Goal: Find specific page/section: Find specific page/section

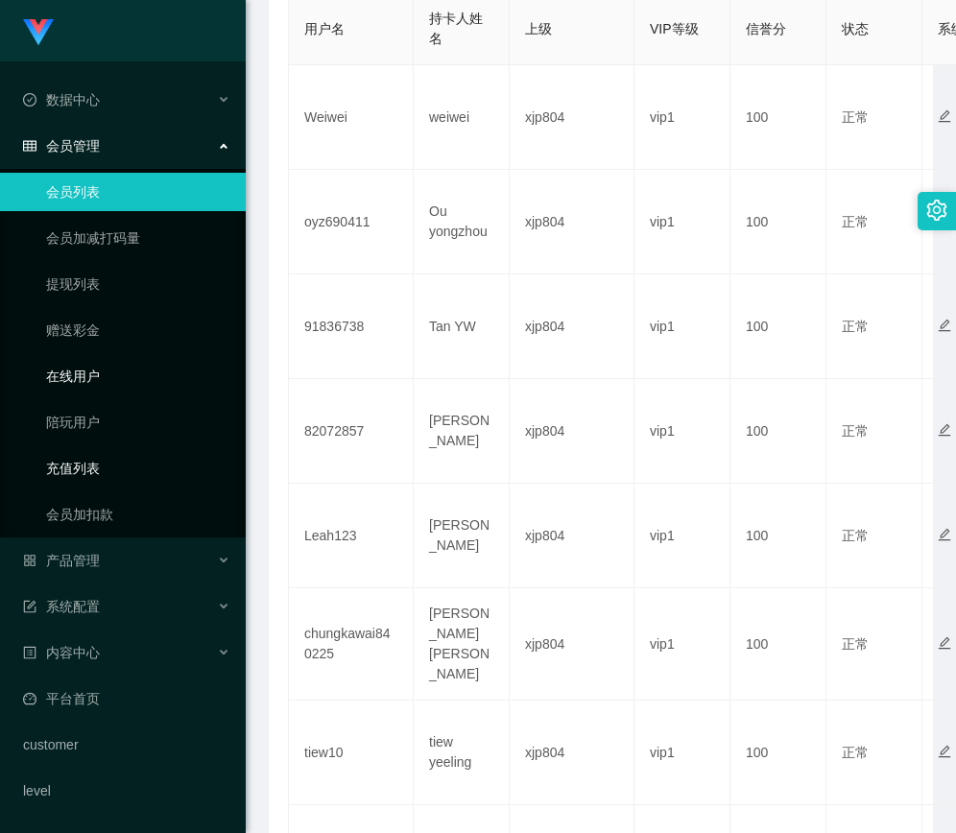
scroll to position [768, 0]
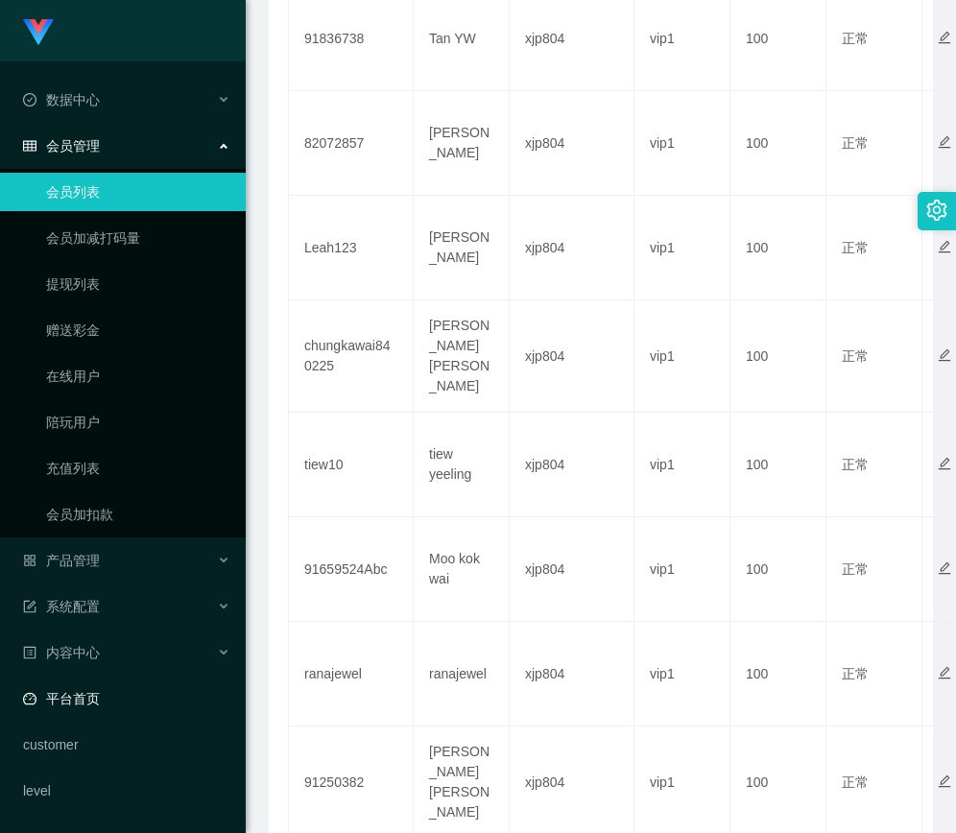
click at [95, 690] on link "平台首页" at bounding box center [126, 698] width 207 height 38
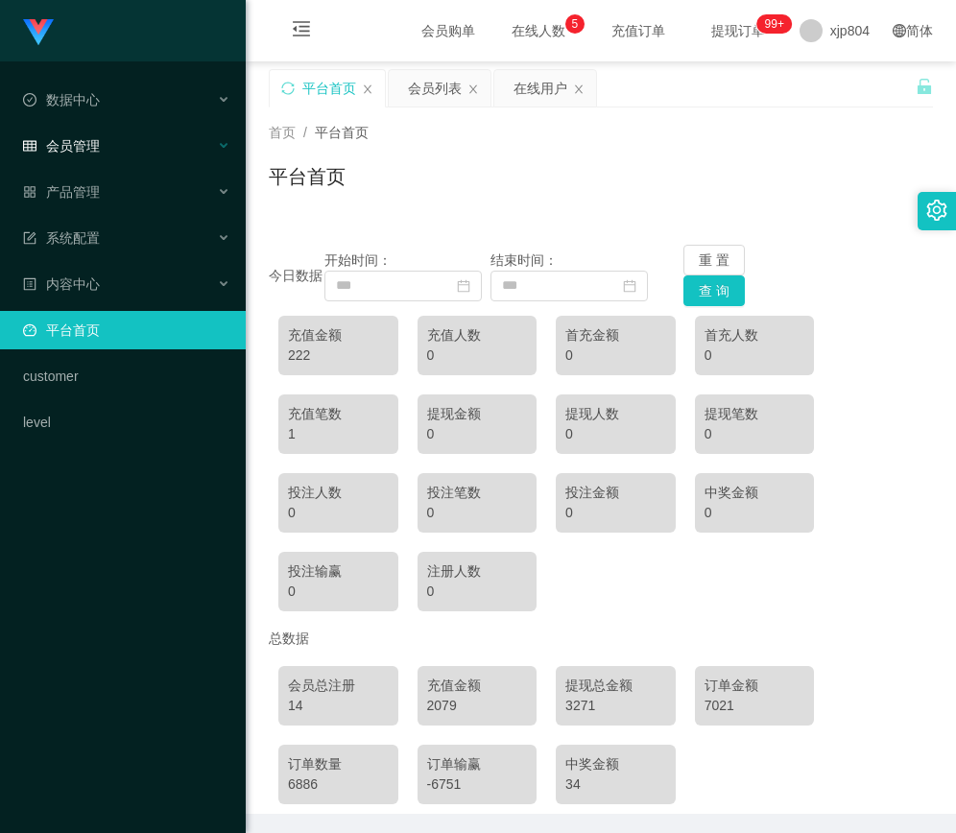
click at [100, 140] on div "会员管理" at bounding box center [123, 146] width 246 height 38
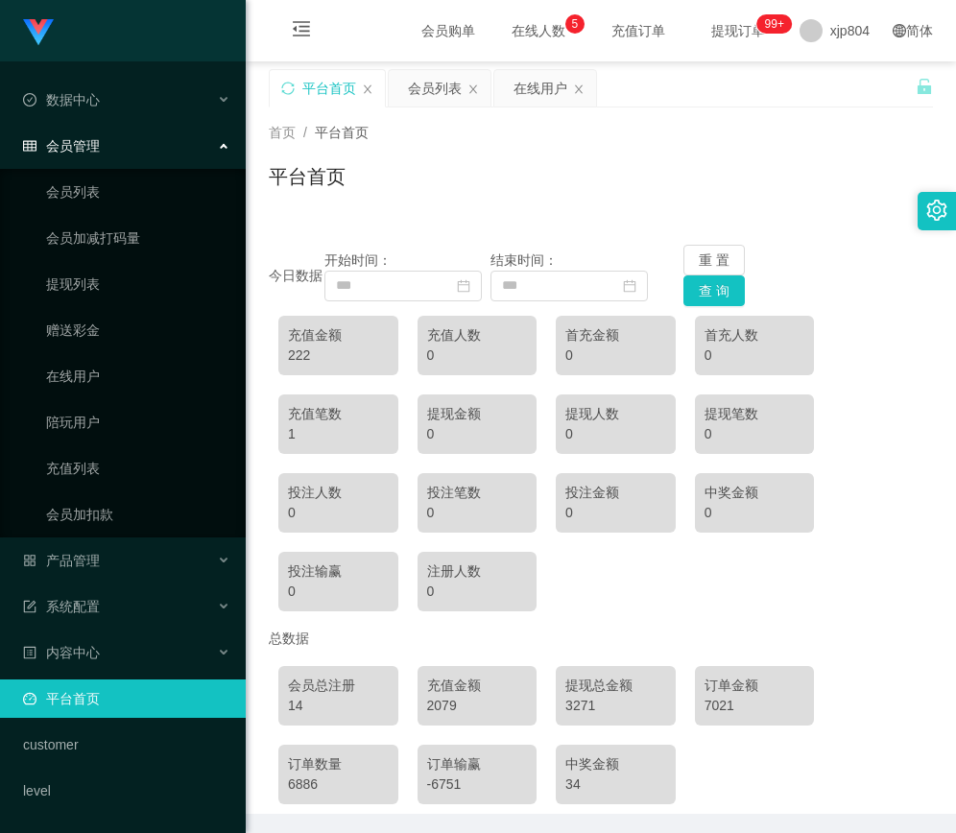
scroll to position [70, 0]
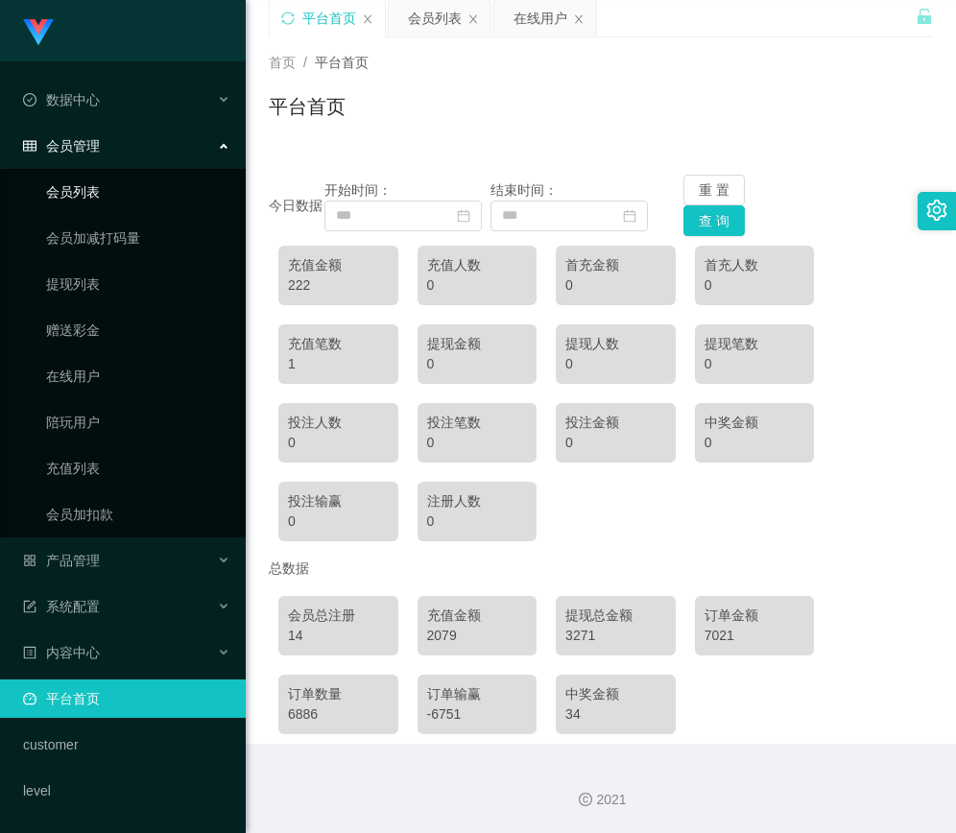
click at [115, 184] on link "会员列表" at bounding box center [138, 192] width 184 height 38
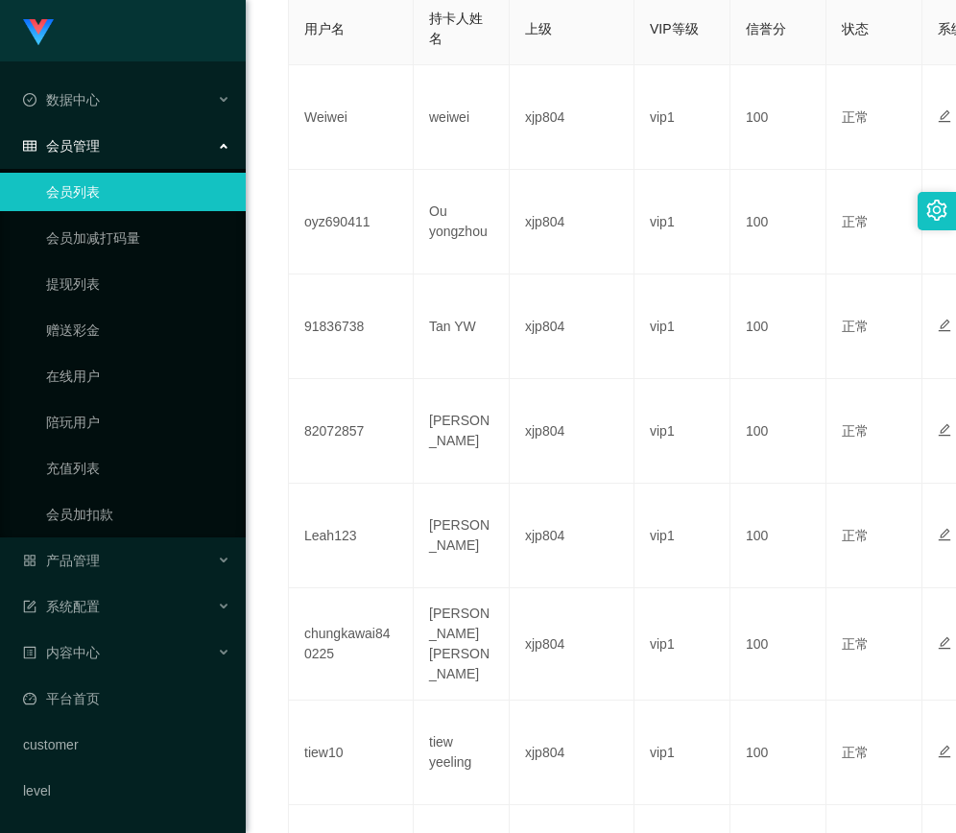
scroll to position [909, 0]
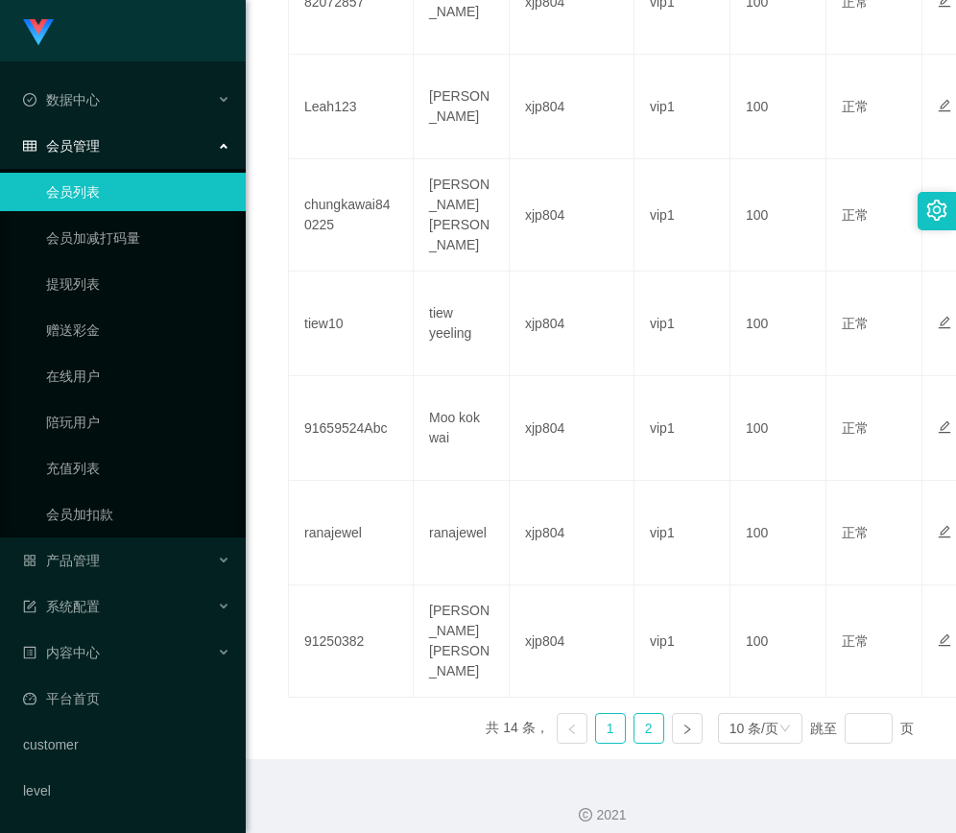
click at [644, 721] on link "2" at bounding box center [648, 728] width 29 height 29
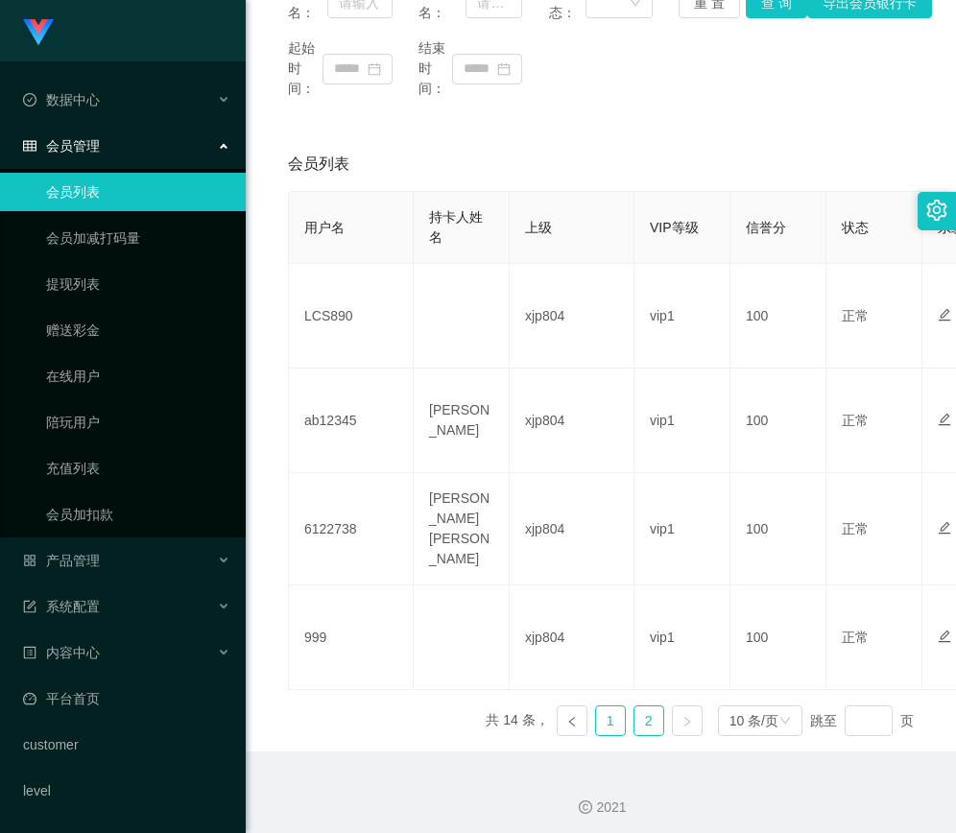
click at [599, 708] on link "1" at bounding box center [610, 720] width 29 height 29
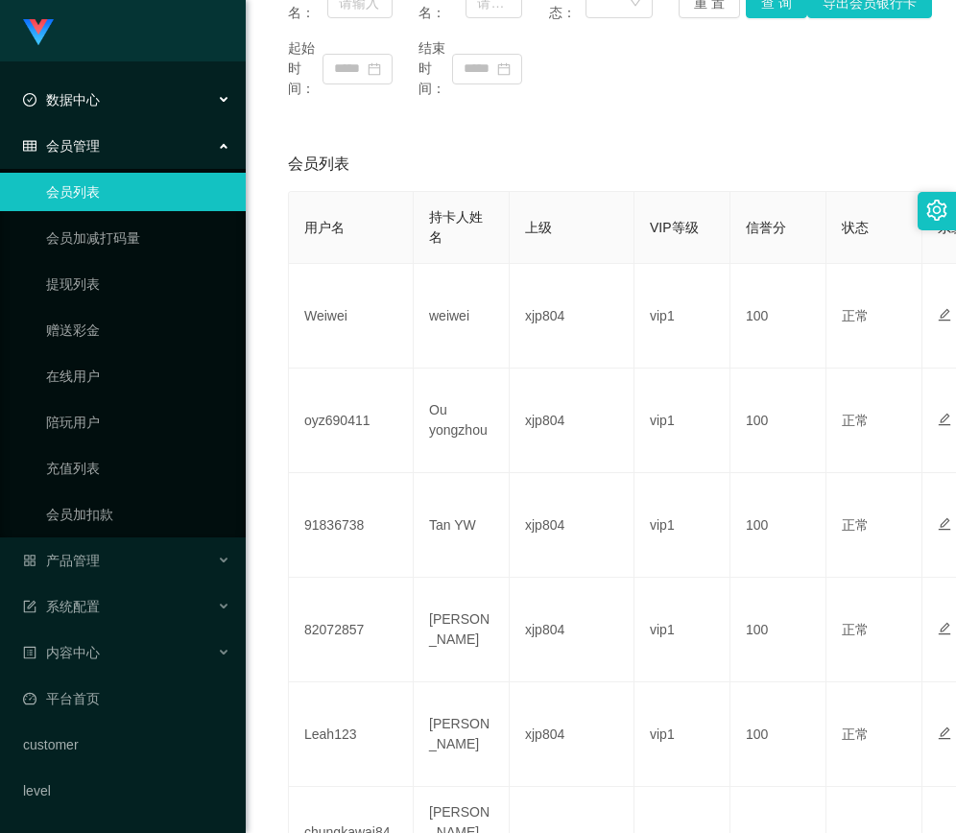
click at [113, 109] on div "数据中心" at bounding box center [123, 100] width 246 height 38
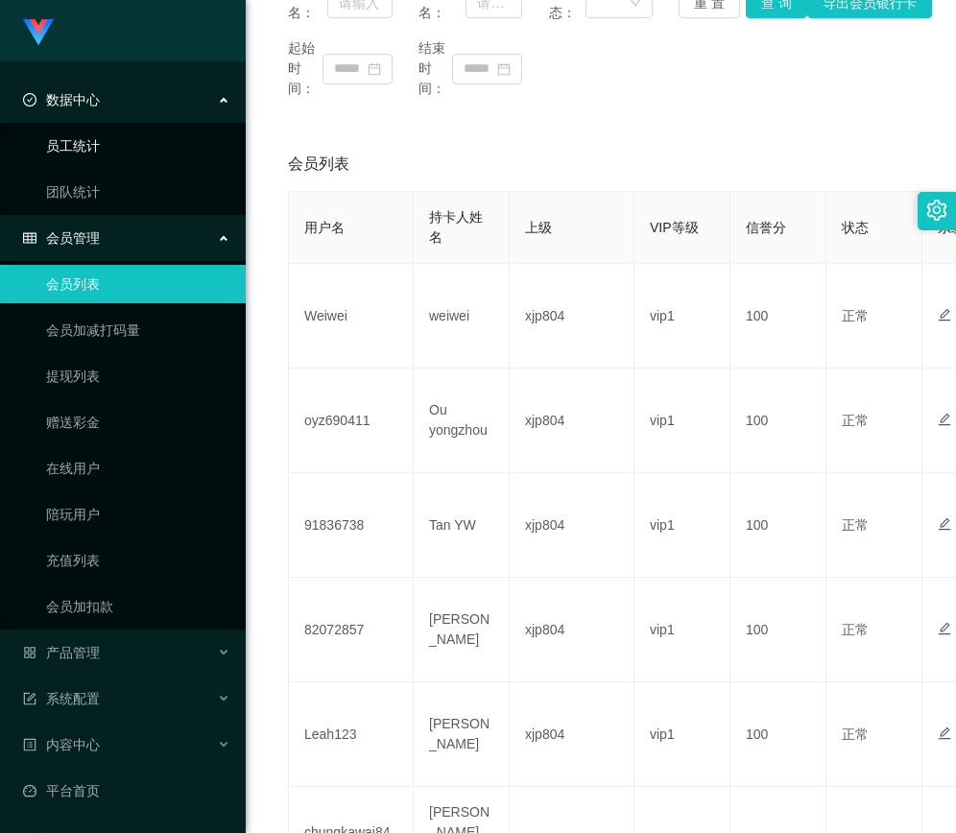
click at [107, 145] on link "员工统计" at bounding box center [138, 146] width 184 height 38
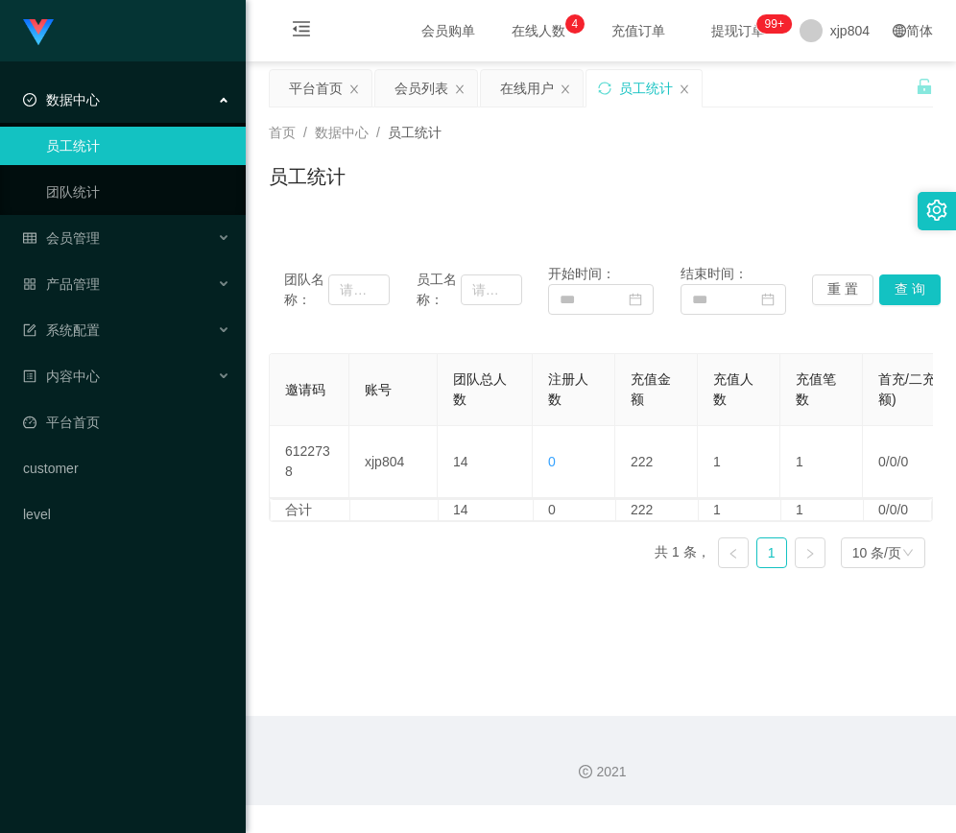
drag, startPoint x: 225, startPoint y: 87, endPoint x: 210, endPoint y: 96, distance: 16.8
click at [224, 87] on div "数据中心" at bounding box center [123, 100] width 246 height 38
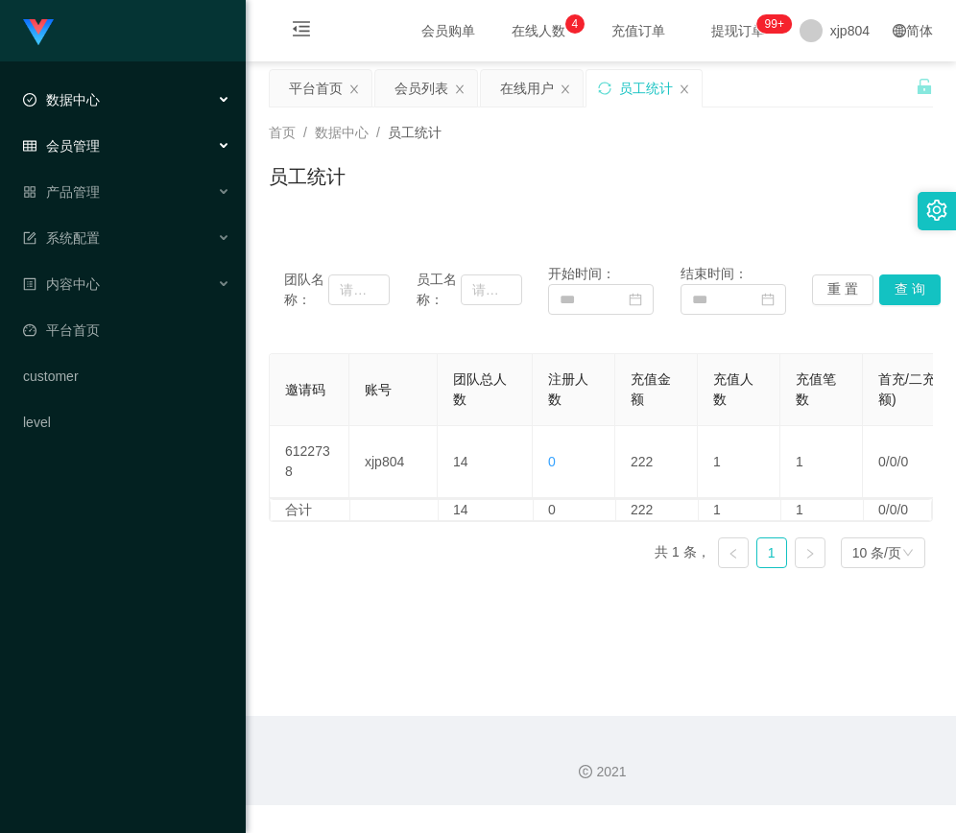
click at [136, 157] on div "会员管理" at bounding box center [123, 146] width 246 height 38
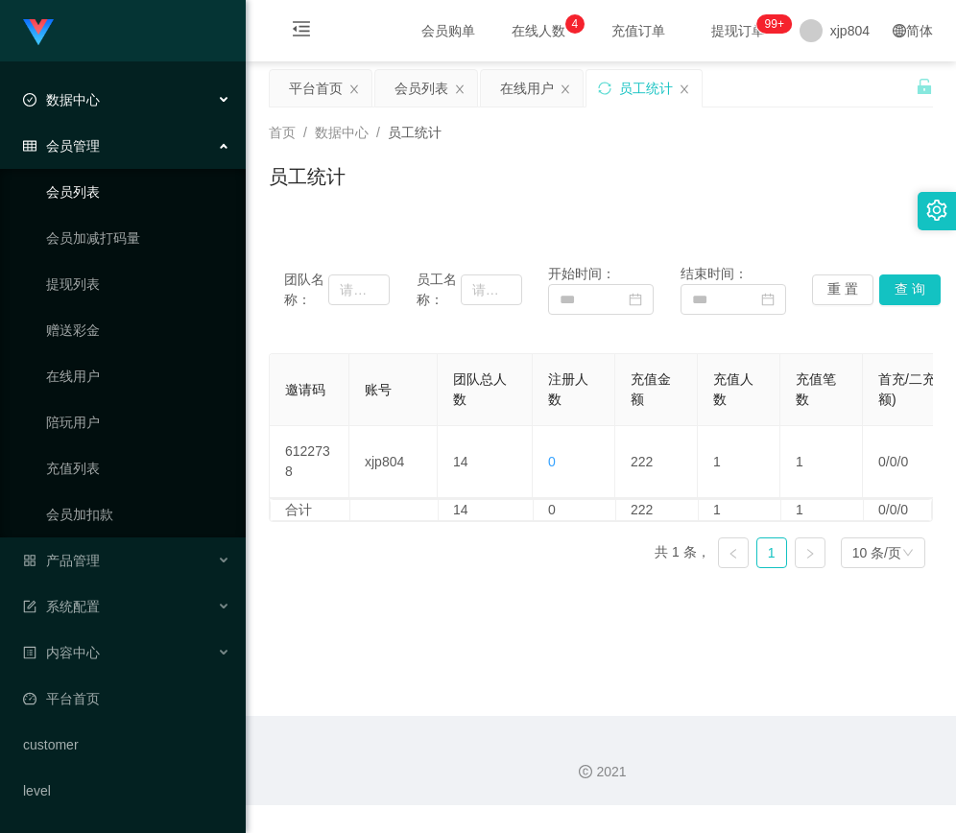
click at [124, 185] on link "会员列表" at bounding box center [138, 192] width 184 height 38
